Goal: Find specific fact: Find specific fact

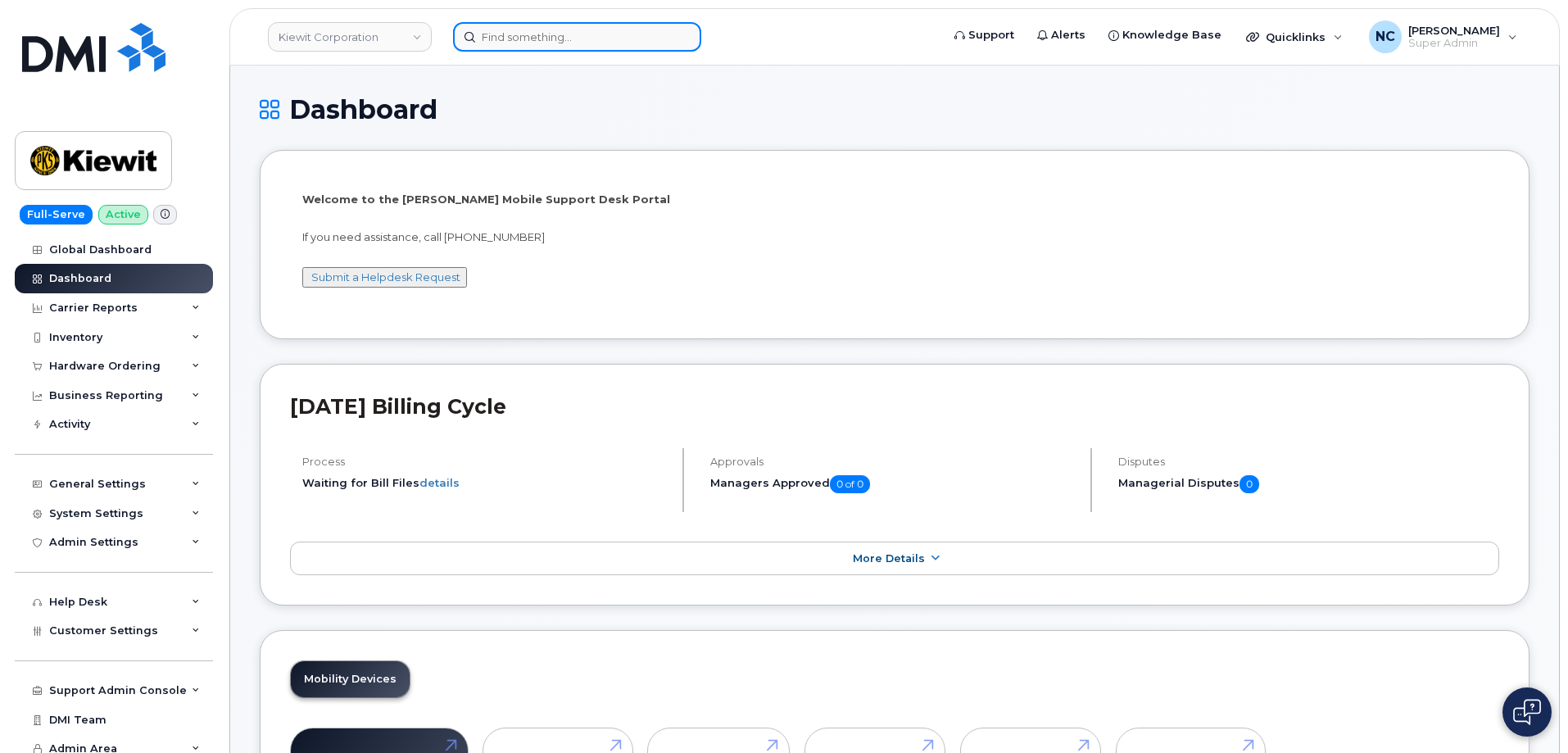
click at [533, 49] on input at bounding box center [577, 36] width 248 height 30
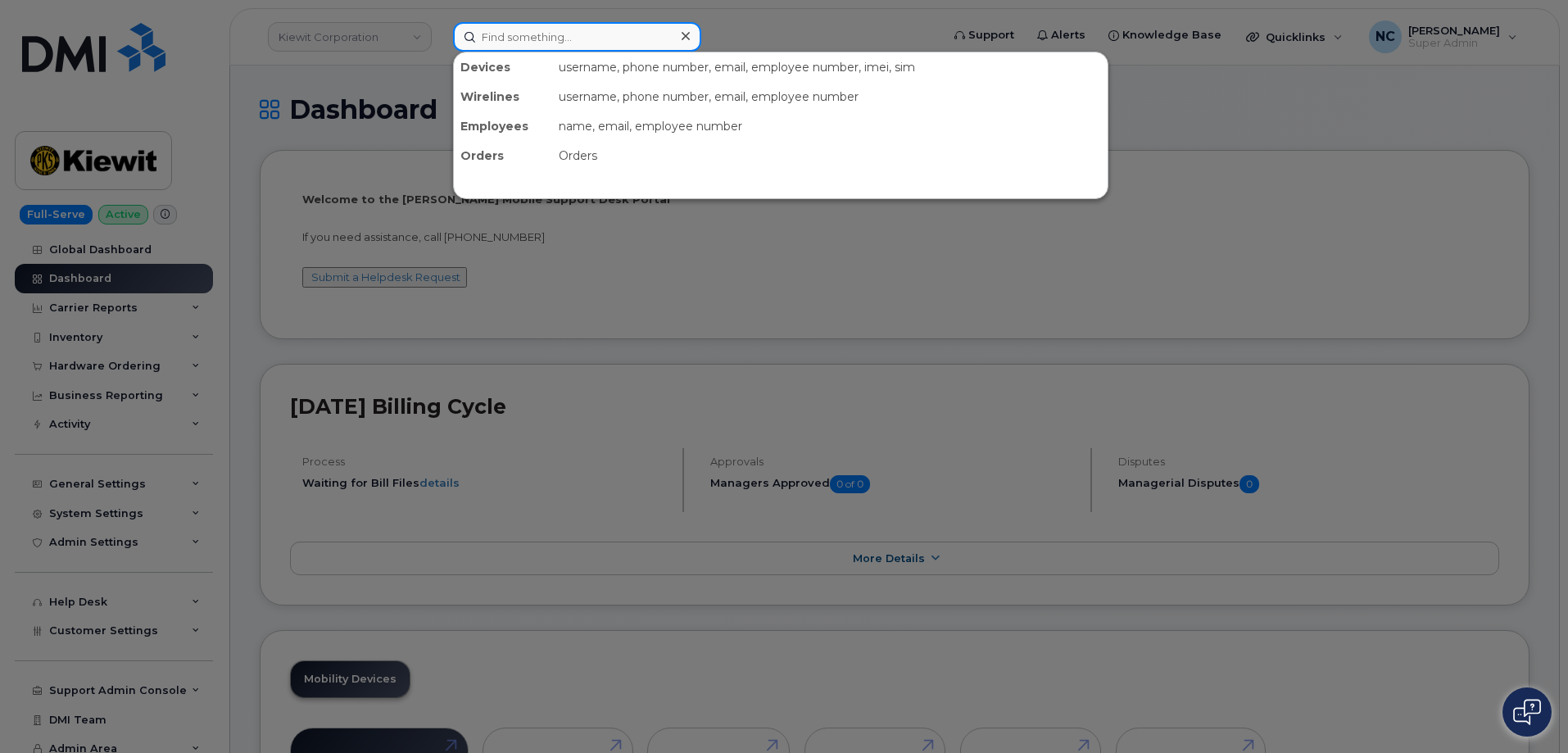
paste input "[PHONE_NUMBER]"
type input "[PHONE_NUMBER]"
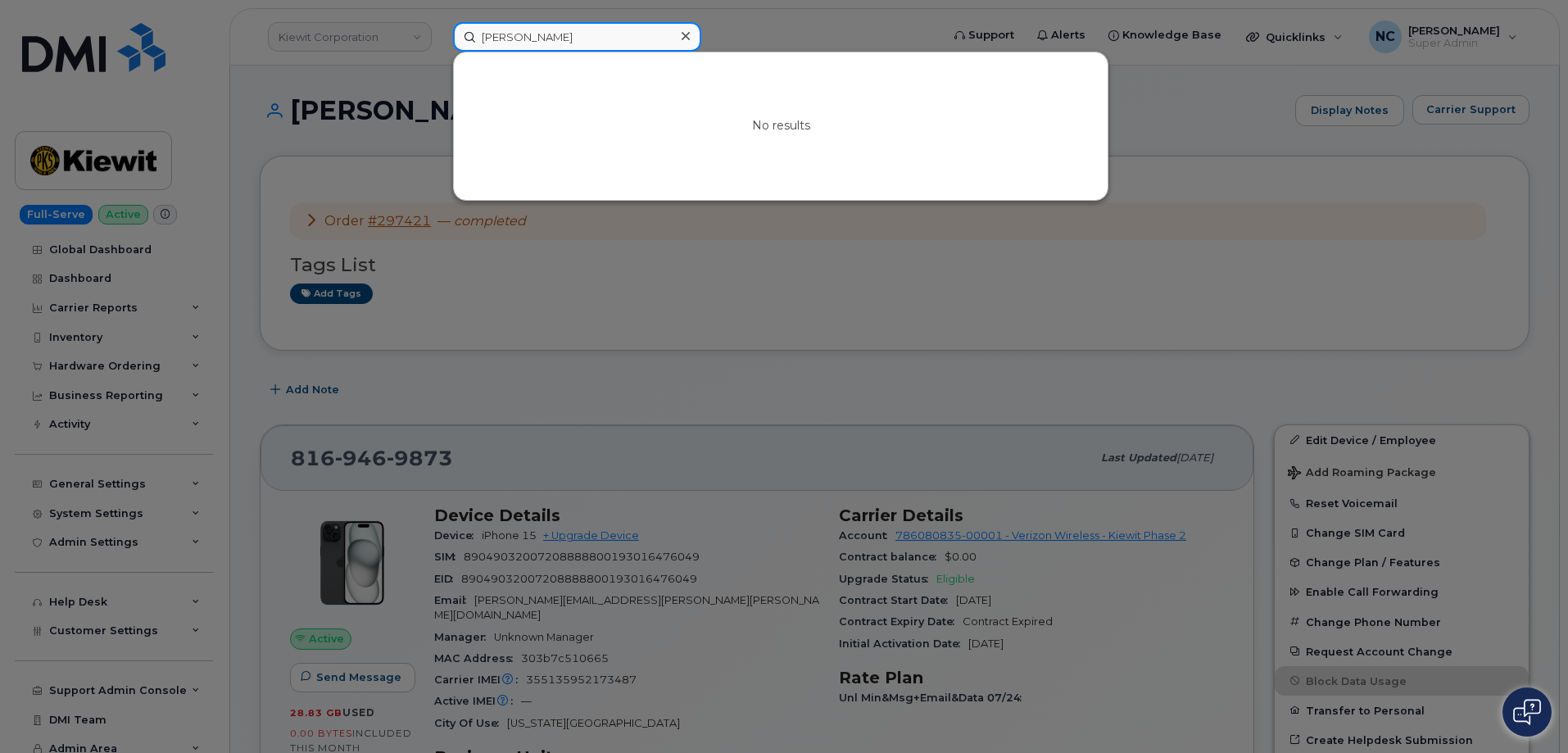
click at [541, 32] on input "[PERSON_NAME]" at bounding box center [577, 36] width 248 height 30
paste input "[PHONE_NUMBER]"
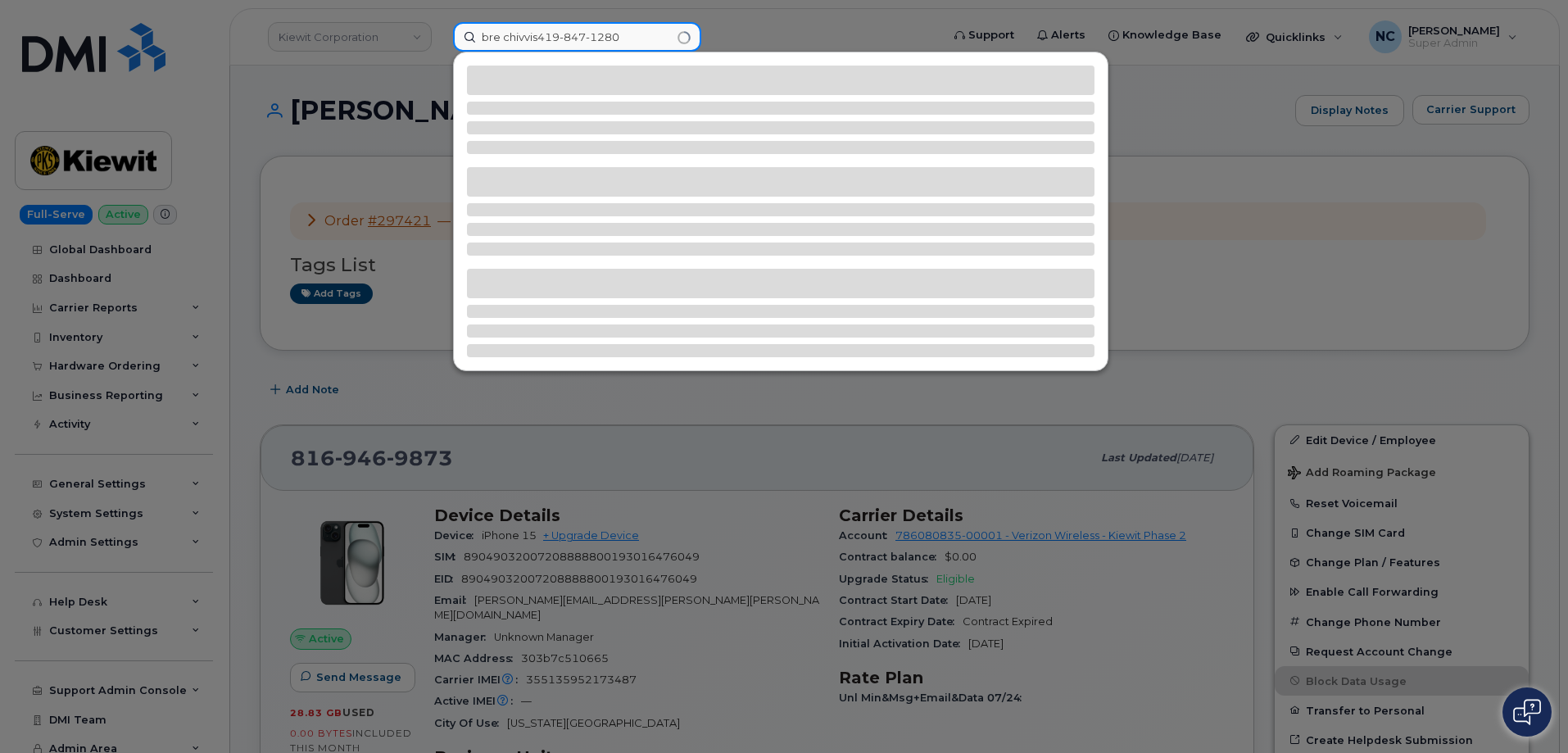
drag, startPoint x: 655, startPoint y: 36, endPoint x: 348, endPoint y: 36, distance: 307.0
click at [440, 36] on div "bre chivvis419-847-1280" at bounding box center [691, 36] width 503 height 30
paste input
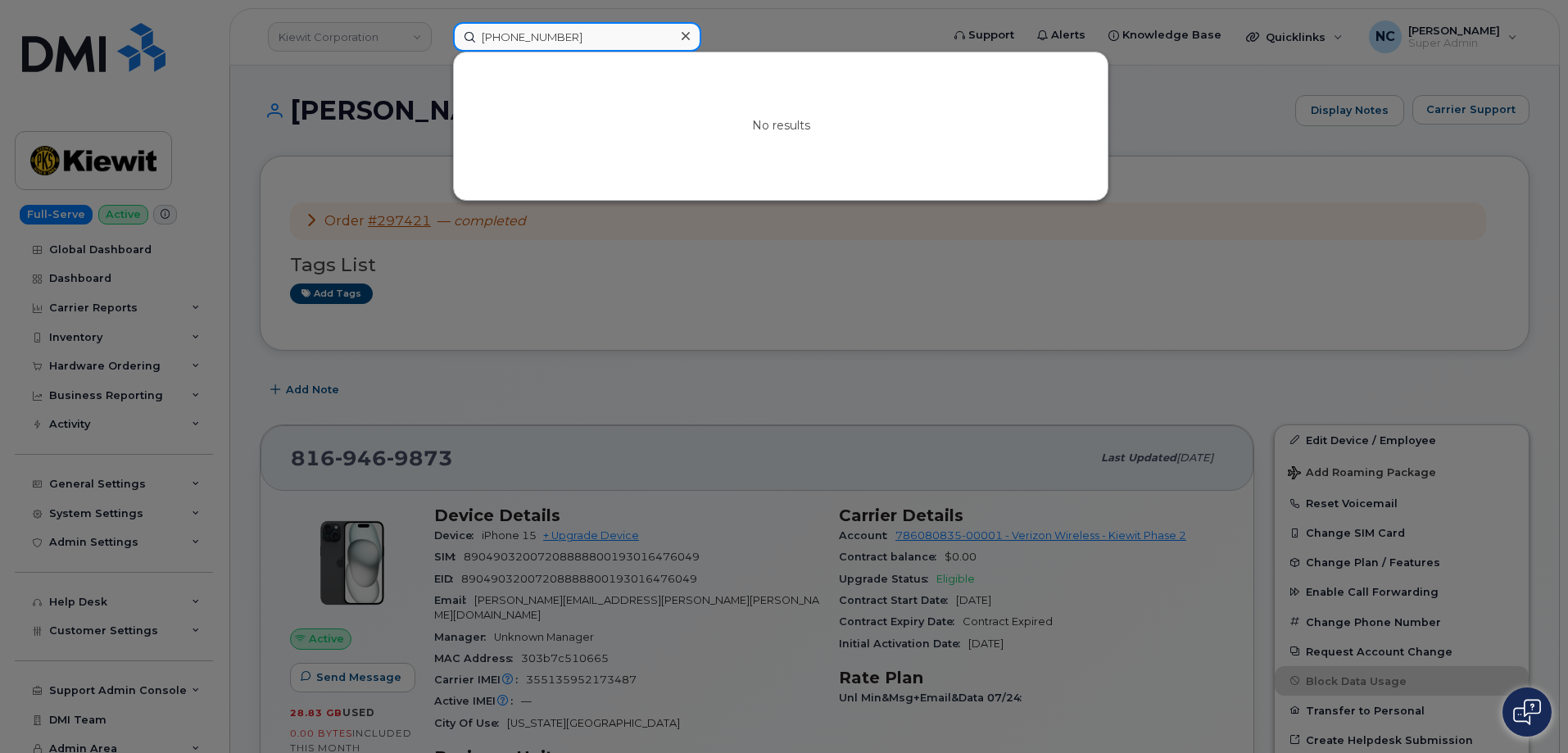
type input "[PHONE_NUMBER]"
